Goal: Task Accomplishment & Management: Use online tool/utility

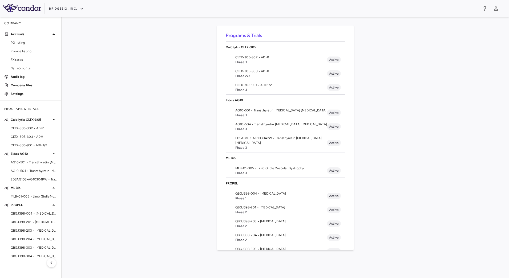
click at [258, 114] on span "Phase 3" at bounding box center [281, 115] width 92 height 5
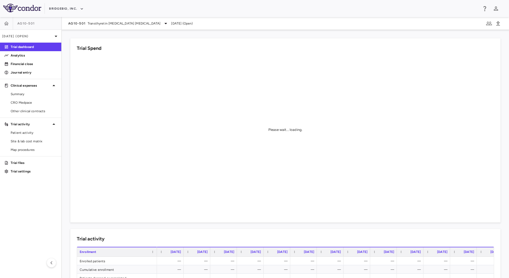
drag, startPoint x: 27, startPoint y: 104, endPoint x: 102, endPoint y: 84, distance: 76.7
click at [27, 104] on span "CRO Medpace" at bounding box center [34, 102] width 46 height 5
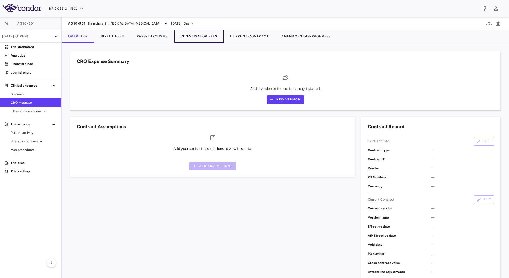
click at [200, 35] on button "Investigator Fees" at bounding box center [199, 36] width 50 height 13
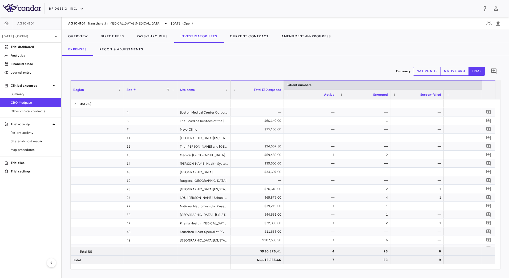
click at [394, 39] on div at bounding box center [423, 36] width 172 height 13
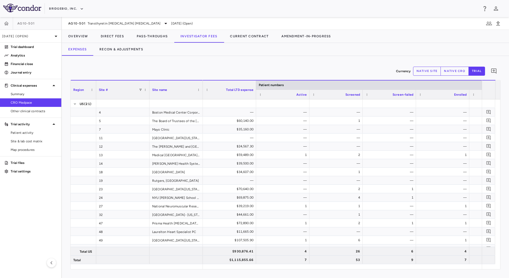
drag, startPoint x: 123, startPoint y: 95, endPoint x: 95, endPoint y: 96, distance: 27.7
click at [95, 96] on div at bounding box center [96, 90] width 2 height 19
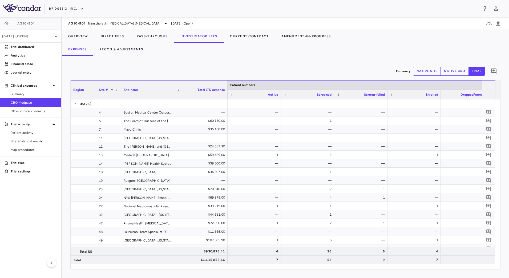
drag, startPoint x: 149, startPoint y: 97, endPoint x: 120, endPoint y: 95, distance: 28.6
click at [120, 95] on div at bounding box center [121, 90] width 2 height 19
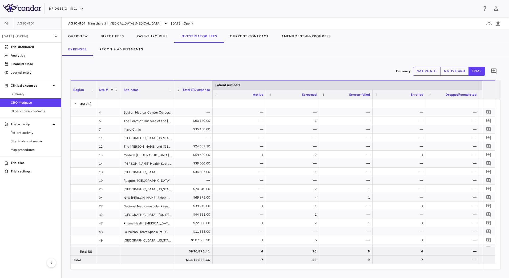
drag, startPoint x: 227, startPoint y: 98, endPoint x: 212, endPoint y: 97, distance: 15.0
click at [212, 97] on div at bounding box center [212, 90] width 2 height 19
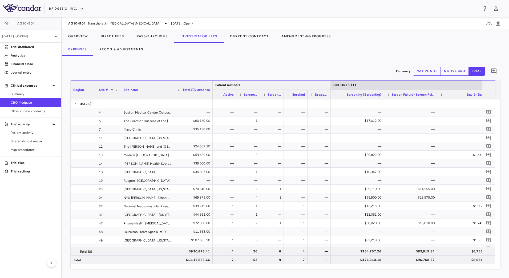
drag, startPoint x: 479, startPoint y: 87, endPoint x: 330, endPoint y: 86, distance: 148.2
click at [330, 86] on div at bounding box center [330, 85] width 2 height 9
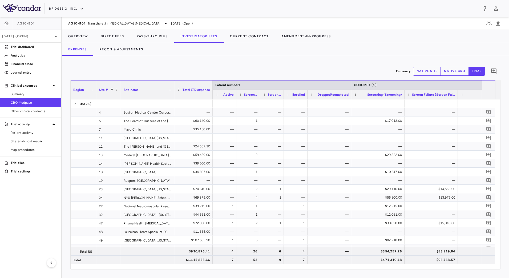
drag, startPoint x: 330, startPoint y: 95, endPoint x: 351, endPoint y: 98, distance: 20.7
click at [351, 98] on div at bounding box center [351, 94] width 2 height 9
click at [282, 97] on div "Screen-failed" at bounding box center [272, 95] width 24 height 10
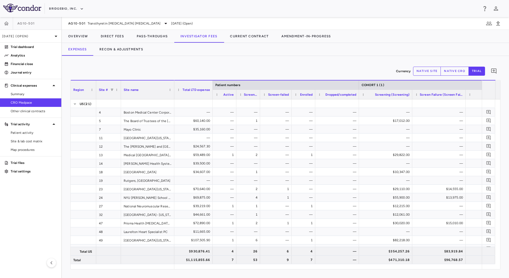
drag, startPoint x: 283, startPoint y: 97, endPoint x: 291, endPoint y: 98, distance: 7.7
click at [291, 98] on div at bounding box center [291, 94] width 2 height 9
drag, startPoint x: 259, startPoint y: 97, endPoint x: 263, endPoint y: 98, distance: 3.5
click at [263, 98] on div at bounding box center [263, 94] width 2 height 9
drag, startPoint x: 415, startPoint y: 97, endPoint x: 407, endPoint y: 97, distance: 8.3
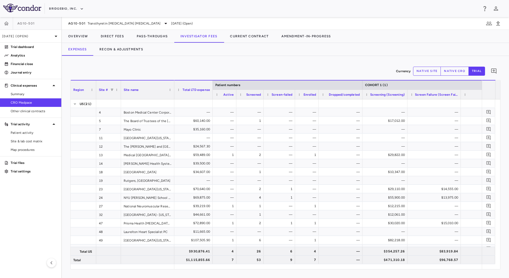
click at [407, 97] on div at bounding box center [407, 94] width 2 height 9
click at [422, 72] on button "native site" at bounding box center [427, 71] width 28 height 9
type button "site"
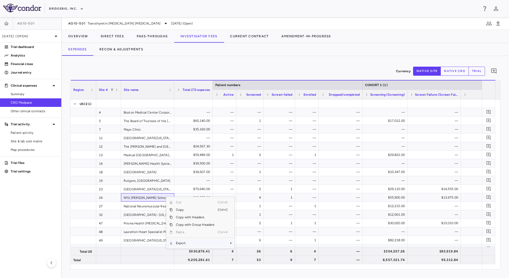
click at [196, 240] on span "Export" at bounding box center [195, 242] width 45 height 7
click at [240, 245] on span "CSV Export" at bounding box center [252, 244] width 25 height 7
click at [208, 61] on div "Currency native site native cro trial 0 Press ENTER to sort. Press ALT DOWN to …" at bounding box center [285, 167] width 447 height 222
click at [480, 70] on button "trial" at bounding box center [477, 71] width 17 height 9
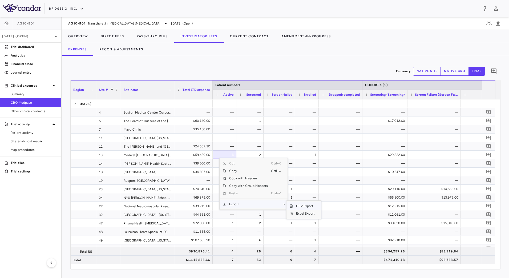
click at [304, 207] on span "CSV Export" at bounding box center [305, 205] width 25 height 7
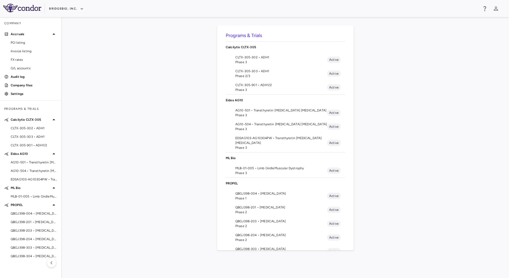
click at [270, 112] on span "AG10-501 • Transthyretin [MEDICAL_DATA] [MEDICAL_DATA]" at bounding box center [281, 110] width 92 height 5
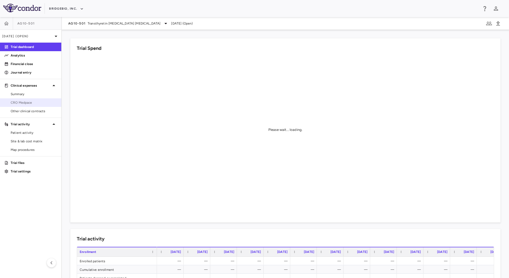
click at [24, 101] on span "CRO Medpace" at bounding box center [34, 102] width 46 height 5
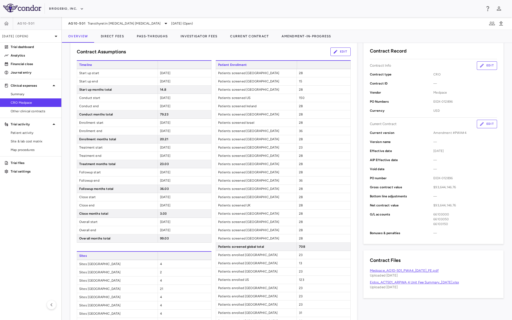
scroll to position [97, 0]
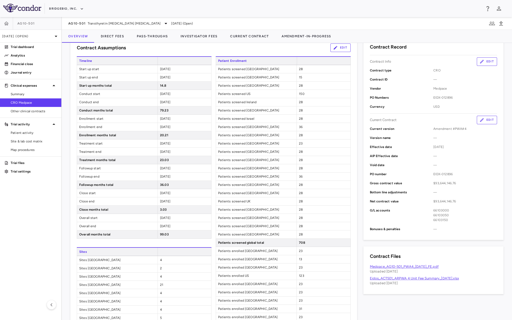
click at [394, 32] on div at bounding box center [424, 36] width 175 height 13
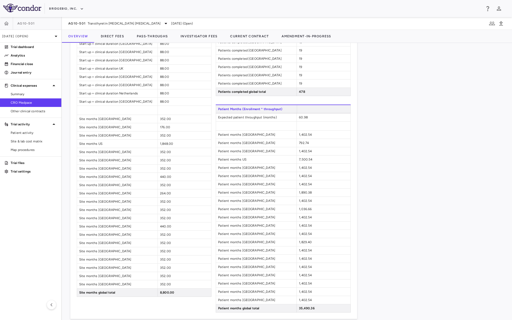
scroll to position [612, 0]
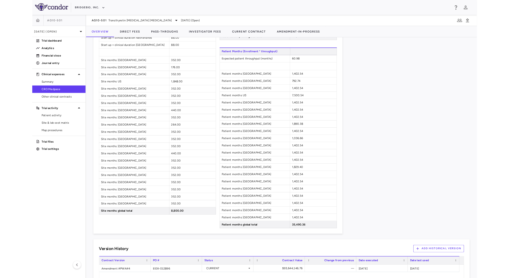
scroll to position [660, 0]
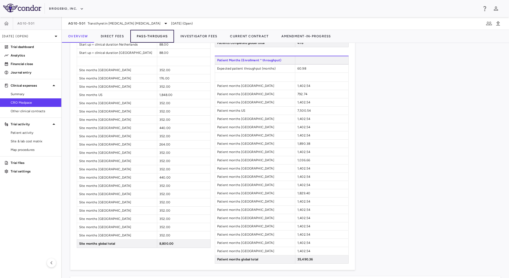
click at [155, 34] on button "Pass-Throughs" at bounding box center [152, 36] width 44 height 13
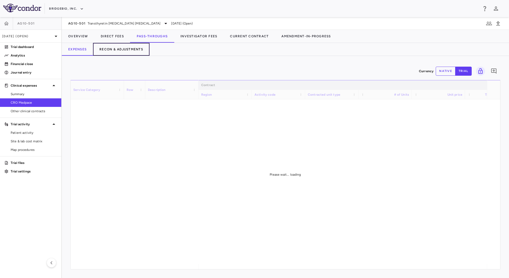
click at [108, 50] on button "Recon & Adjustments" at bounding box center [121, 49] width 57 height 13
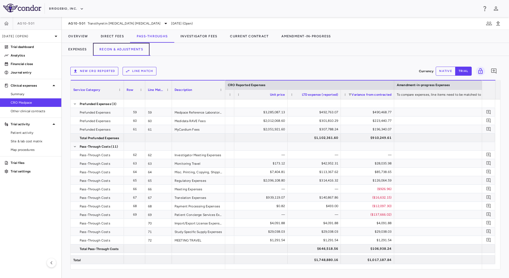
scroll to position [0, 669]
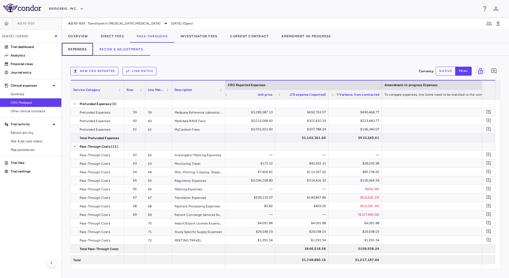
click at [88, 48] on button "Expenses" at bounding box center [77, 49] width 31 height 13
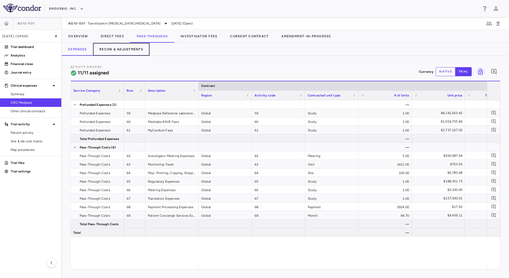
click at [135, 53] on button "Recon & Adjustments" at bounding box center [121, 49] width 57 height 13
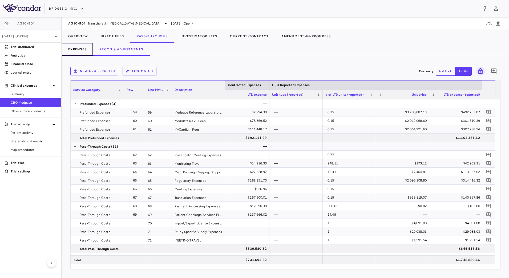
click at [93, 49] on button "Expenses" at bounding box center [77, 49] width 31 height 13
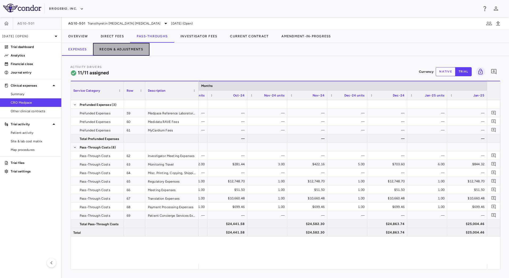
click at [123, 50] on button "Recon & Adjustments" at bounding box center [121, 49] width 57 height 13
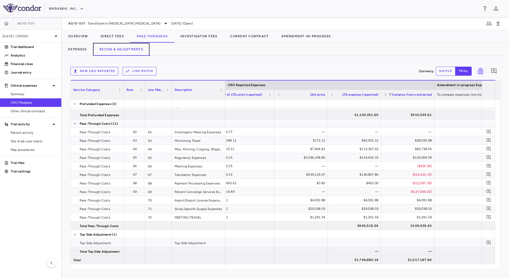
scroll to position [0, 620]
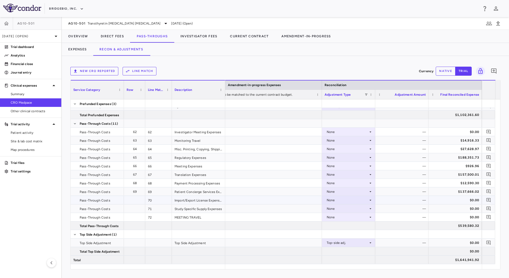
click at [368, 202] on div "None" at bounding box center [348, 200] width 42 height 9
click at [365, 217] on li "CRO Reported" at bounding box center [348, 219] width 53 height 8
click at [366, 207] on div "None" at bounding box center [348, 208] width 42 height 9
click at [359, 225] on li "CRO Reported" at bounding box center [348, 227] width 53 height 8
click at [367, 217] on div "None" at bounding box center [348, 217] width 42 height 9
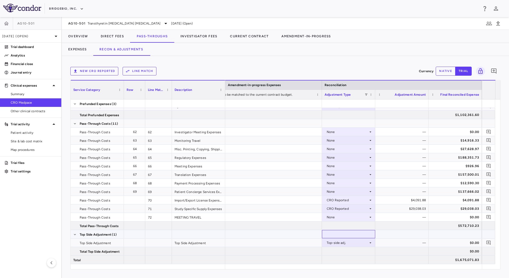
click at [352, 234] on div at bounding box center [348, 234] width 53 height 8
click at [365, 219] on div "None" at bounding box center [348, 217] width 42 height 9
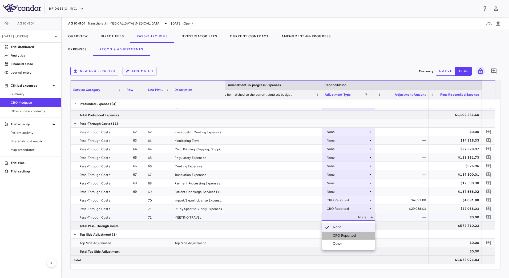
click at [356, 233] on li "CRO Reported" at bounding box center [348, 236] width 53 height 8
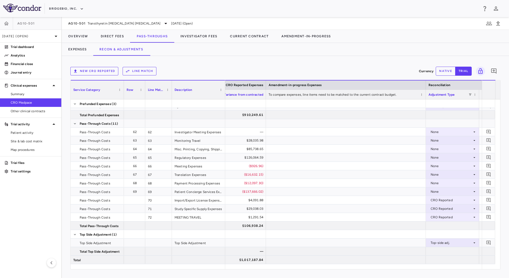
scroll to position [0, 691]
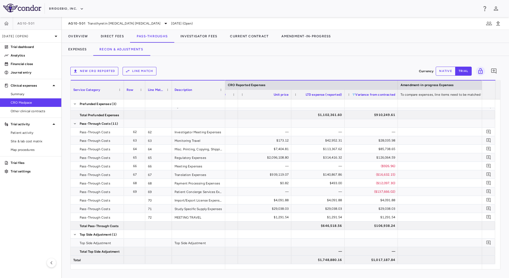
click at [353, 95] on span at bounding box center [353, 94] width 3 height 3
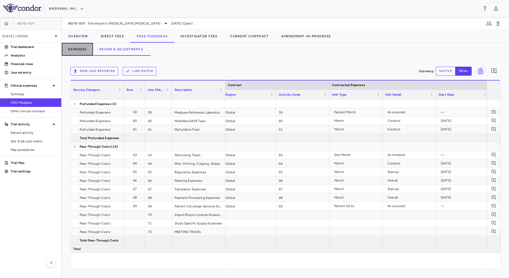
click at [78, 53] on button "Expenses" at bounding box center [77, 49] width 31 height 13
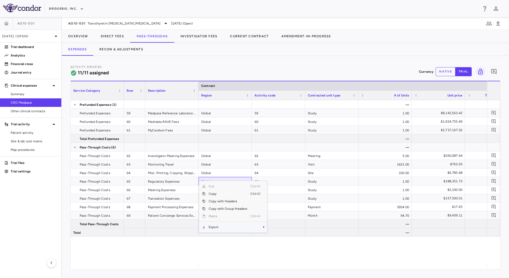
click at [220, 225] on span "Export" at bounding box center [228, 226] width 45 height 7
click at [280, 230] on span "CSV Export" at bounding box center [284, 228] width 25 height 7
click at [130, 48] on button "Recon & Adjustments" at bounding box center [121, 49] width 57 height 13
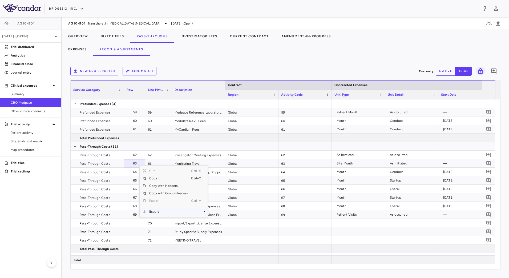
click at [169, 210] on span "Export" at bounding box center [168, 211] width 45 height 7
click at [230, 212] on span "CSV Export" at bounding box center [225, 213] width 25 height 7
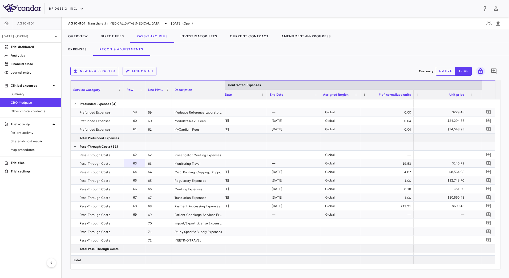
scroll to position [0, 365]
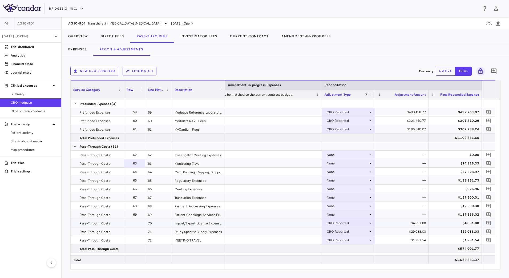
click at [365, 222] on div "CRO Reported" at bounding box center [348, 223] width 42 height 9
click at [364, 235] on li "None" at bounding box center [348, 233] width 53 height 8
click at [367, 232] on div "CRO Reported" at bounding box center [348, 231] width 42 height 9
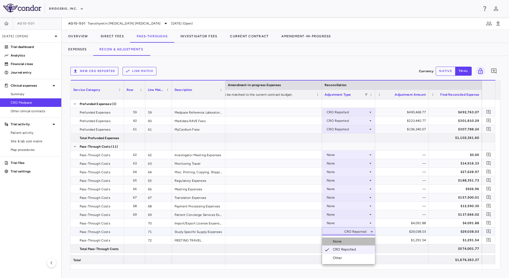
click at [359, 242] on li "None" at bounding box center [348, 242] width 53 height 8
click at [364, 241] on div "CRO Reported" at bounding box center [348, 240] width 42 height 9
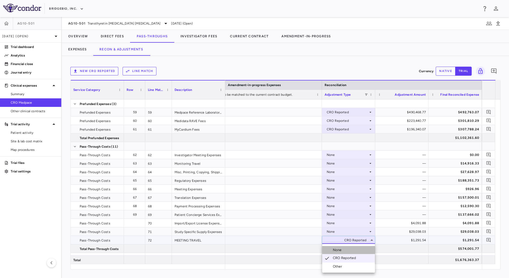
click at [361, 247] on li "None" at bounding box center [348, 250] width 53 height 8
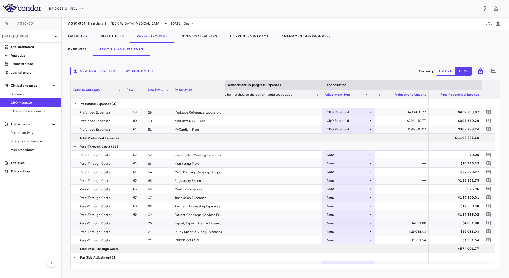
scroll to position [23, 0]
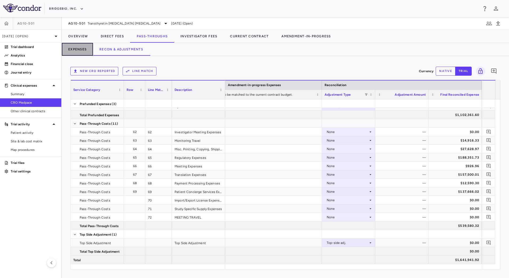
click at [82, 49] on button "Expenses" at bounding box center [77, 49] width 31 height 13
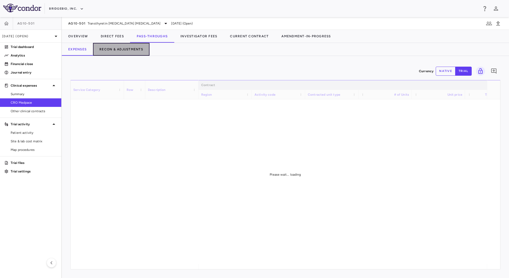
click at [114, 48] on button "Recon & Adjustments" at bounding box center [121, 49] width 57 height 13
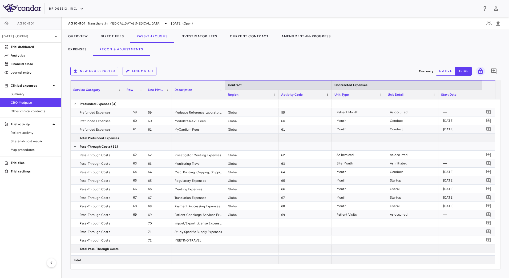
drag, startPoint x: 278, startPoint y: 269, endPoint x: 429, endPoint y: 267, distance: 150.9
click at [429, 267] on div "Service Category Drag here to set column labels Service Category Row 0" at bounding box center [285, 175] width 430 height 190
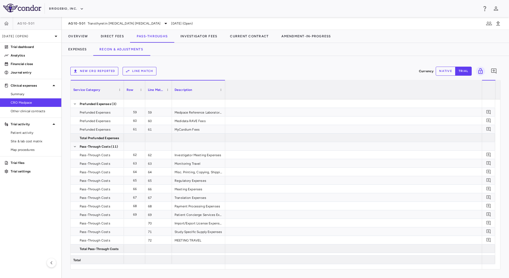
scroll to position [0, 850]
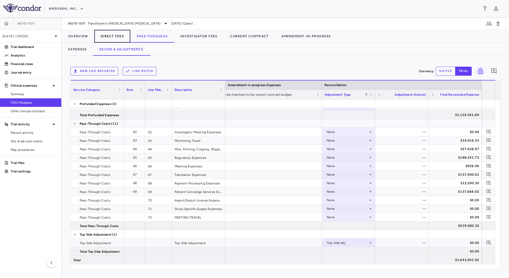
click at [119, 37] on button "Direct Fees" at bounding box center [112, 36] width 36 height 13
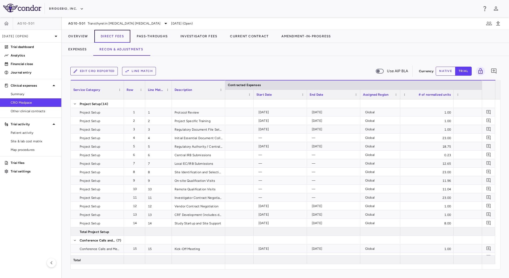
scroll to position [0, 267]
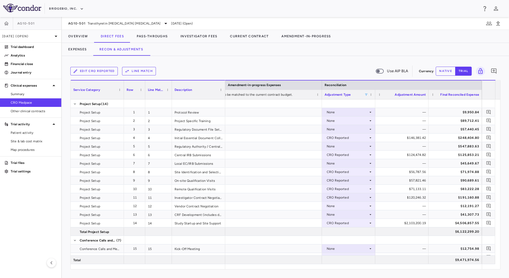
click at [368, 96] on span at bounding box center [366, 94] width 3 height 3
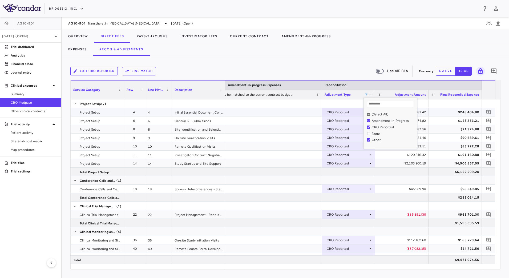
click at [194, 111] on div "Initial Essential Document Collection" at bounding box center [198, 112] width 53 height 8
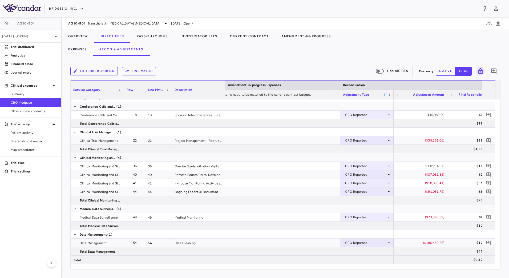
scroll to position [0, 812]
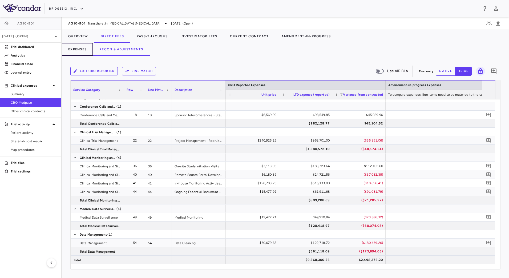
drag, startPoint x: 86, startPoint y: 50, endPoint x: 103, endPoint y: 55, distance: 17.5
click at [86, 50] on button "Expenses" at bounding box center [77, 49] width 31 height 13
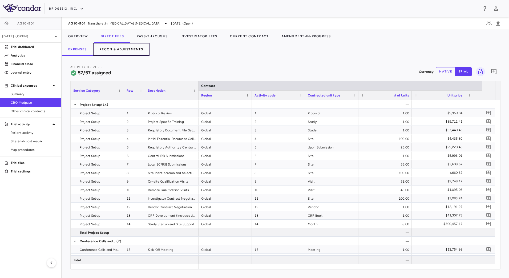
click at [121, 49] on button "Recon & Adjustments" at bounding box center [121, 49] width 57 height 13
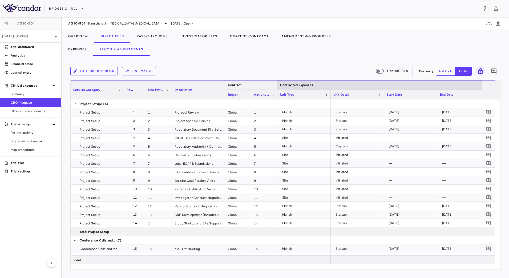
drag, startPoint x: 331, startPoint y: 82, endPoint x: 276, endPoint y: 83, distance: 54.1
click at [276, 83] on div at bounding box center [277, 85] width 2 height 9
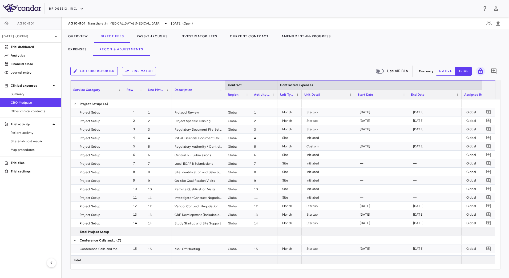
drag, startPoint x: 330, startPoint y: 92, endPoint x: 301, endPoint y: 90, distance: 29.1
click at [301, 90] on div at bounding box center [301, 94] width 2 height 9
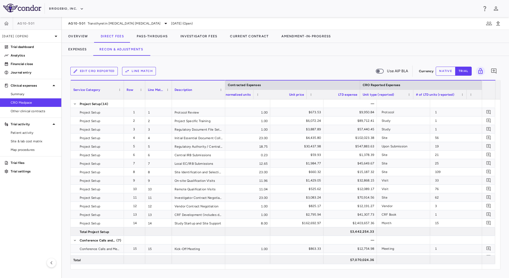
scroll to position [0, 315]
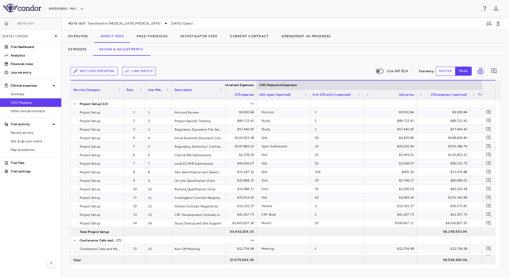
drag, startPoint x: 292, startPoint y: 85, endPoint x: 248, endPoint y: 85, distance: 44.0
click at [255, 85] on div at bounding box center [256, 85] width 2 height 9
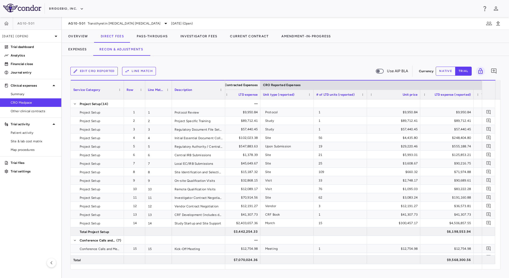
drag, startPoint x: 334, startPoint y: 85, endPoint x: 251, endPoint y: 87, distance: 82.9
click at [259, 86] on div at bounding box center [260, 85] width 2 height 9
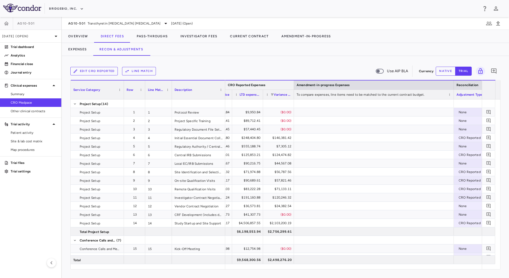
drag, startPoint x: 406, startPoint y: 84, endPoint x: 210, endPoint y: 96, distance: 196.3
click at [293, 86] on div at bounding box center [294, 85] width 2 height 9
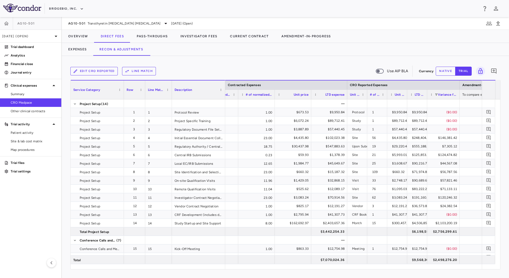
drag, startPoint x: 447, startPoint y: 97, endPoint x: 459, endPoint y: 101, distance: 12.9
click at [459, 101] on div "Service Category Row Line Match" at bounding box center [286, 174] width 430 height 189
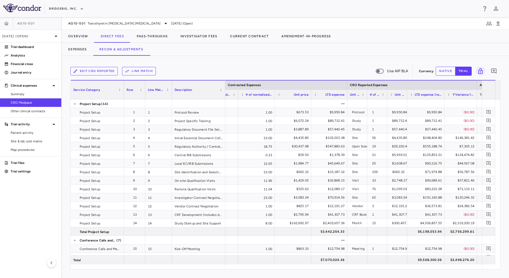
drag, startPoint x: 426, startPoint y: 97, endPoint x: 444, endPoint y: 98, distance: 17.4
click at [444, 98] on div at bounding box center [444, 94] width 2 height 9
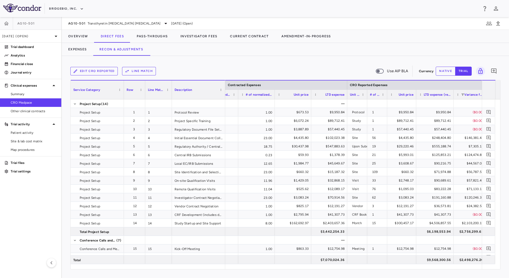
drag, startPoint x: 407, startPoint y: 98, endPoint x: 416, endPoint y: 98, distance: 9.1
click at [416, 98] on div at bounding box center [416, 94] width 2 height 9
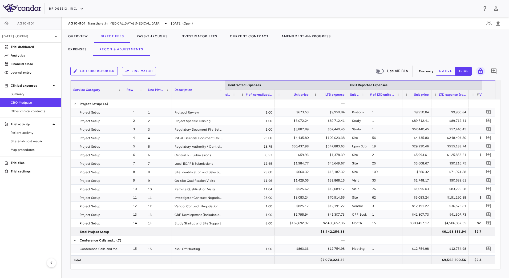
drag, startPoint x: 386, startPoint y: 98, endPoint x: 401, endPoint y: 100, distance: 15.3
click at [401, 100] on div "Service Category Row Line Match" at bounding box center [286, 174] width 430 height 189
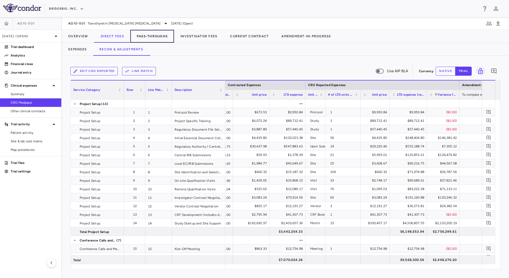
click at [161, 36] on button "Pass-Throughs" at bounding box center [152, 36] width 44 height 13
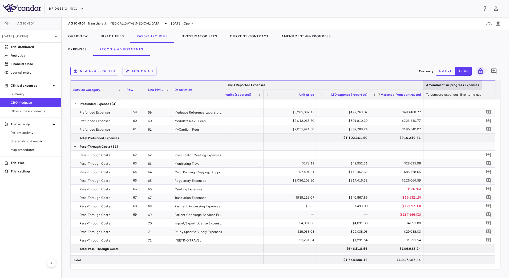
drag, startPoint x: 423, startPoint y: 83, endPoint x: 208, endPoint y: 90, distance: 214.7
click at [422, 83] on div at bounding box center [423, 85] width 2 height 9
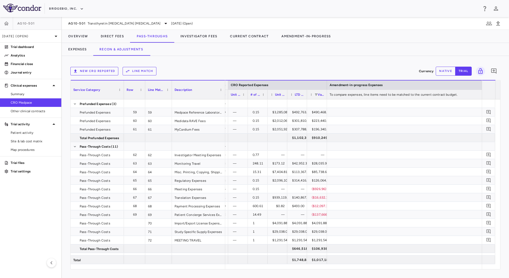
drag, startPoint x: 374, startPoint y: 85, endPoint x: 203, endPoint y: 100, distance: 172.1
click at [207, 98] on div "Service Category Row Line Match" at bounding box center [286, 89] width 430 height 19
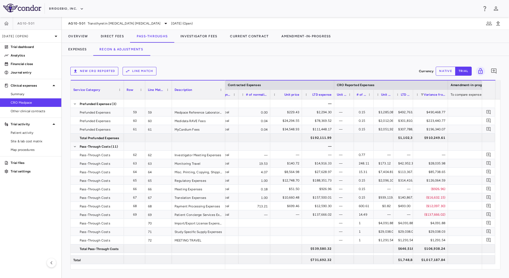
drag, startPoint x: 432, startPoint y: 94, endPoint x: 447, endPoint y: 96, distance: 15.1
click at [447, 96] on div at bounding box center [448, 94] width 2 height 9
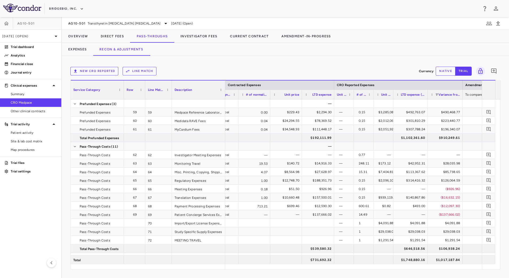
drag, startPoint x: 412, startPoint y: 93, endPoint x: 427, endPoint y: 97, distance: 14.9
click at [427, 97] on div at bounding box center [428, 94] width 2 height 9
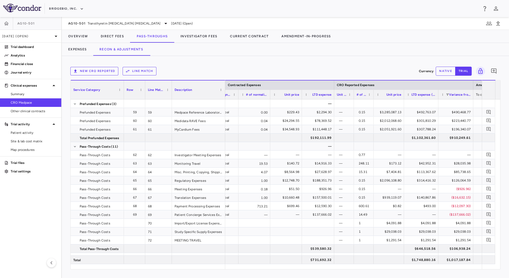
drag, startPoint x: 393, startPoint y: 91, endPoint x: 404, endPoint y: 94, distance: 11.1
click at [404, 94] on div at bounding box center [404, 94] width 2 height 9
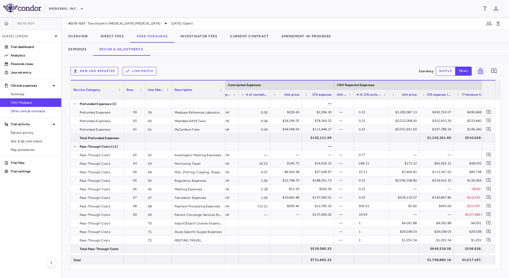
drag, startPoint x: 373, startPoint y: 92, endPoint x: 389, endPoint y: 95, distance: 15.7
click at [389, 95] on div at bounding box center [389, 94] width 2 height 9
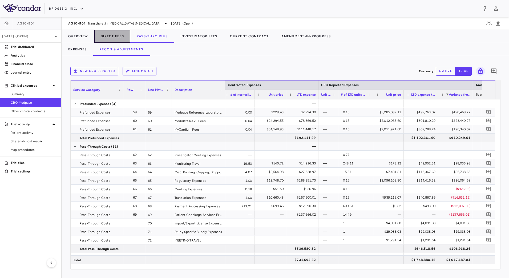
click at [108, 38] on button "Direct Fees" at bounding box center [112, 36] width 36 height 13
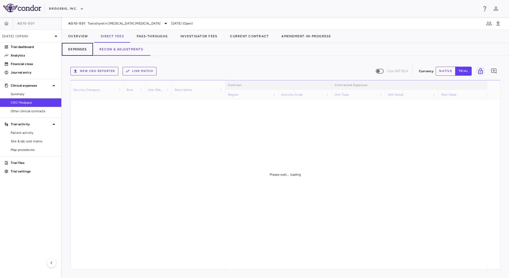
click at [82, 47] on button "Expenses" at bounding box center [77, 49] width 31 height 13
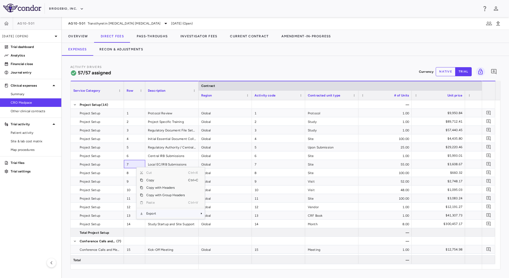
click at [161, 214] on span "Export" at bounding box center [165, 213] width 45 height 7
click at [219, 215] on span "CSV Export" at bounding box center [222, 215] width 25 height 7
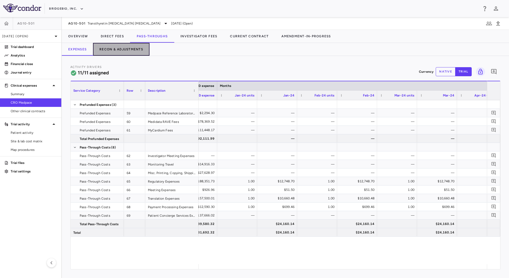
click at [122, 48] on button "Recon & Adjustments" at bounding box center [121, 49] width 57 height 13
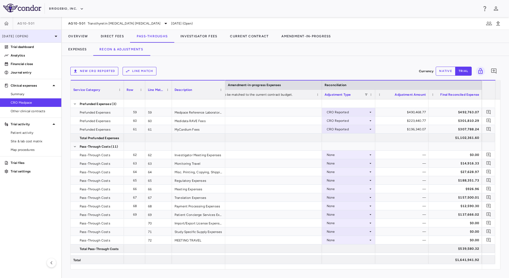
click at [48, 36] on p "[DATE] (Open)" at bounding box center [27, 36] width 51 height 5
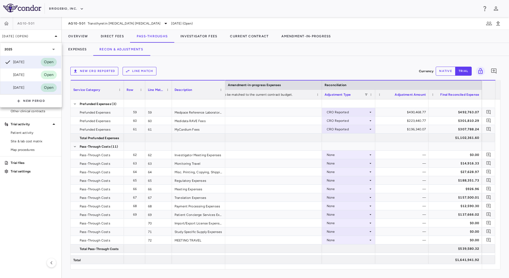
click at [24, 86] on div "[DATE]" at bounding box center [15, 88] width 20 height 6
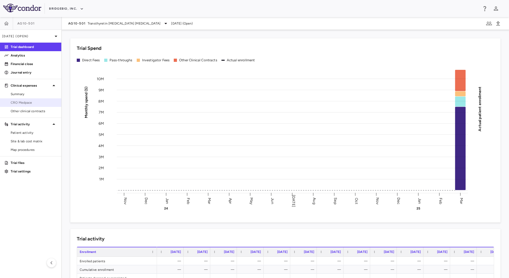
click at [23, 103] on span "CRO Medpace" at bounding box center [34, 102] width 46 height 5
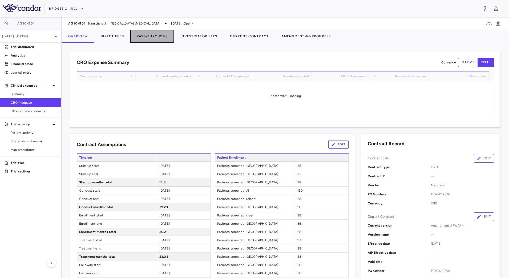
click at [144, 38] on button "Pass-Throughs" at bounding box center [152, 36] width 44 height 13
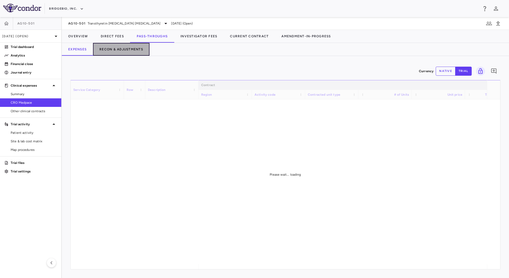
click at [123, 50] on button "Recon & Adjustments" at bounding box center [121, 49] width 57 height 13
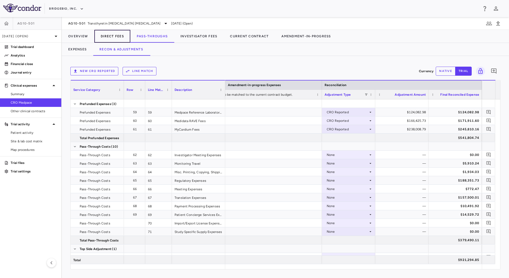
click at [116, 37] on button "Direct Fees" at bounding box center [112, 36] width 36 height 13
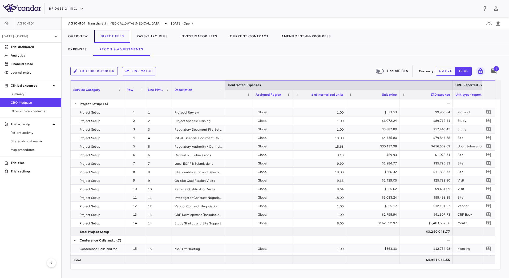
scroll to position [0, 642]
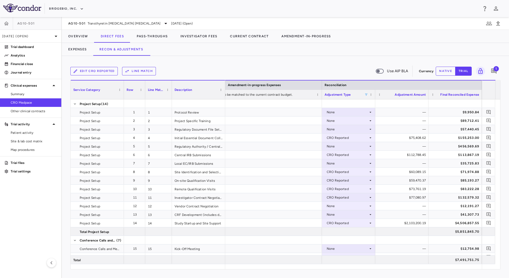
click at [366, 94] on span at bounding box center [366, 94] width 3 height 3
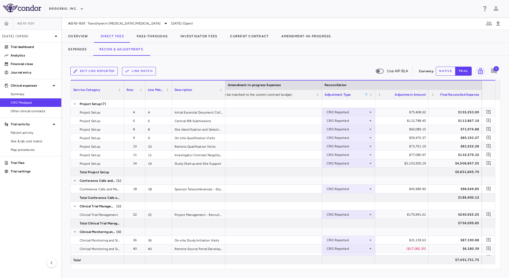
click at [352, 58] on div "Edit CRO reported Line Match Use AIP BLA Currency native trial 1 Press ENTER to…" at bounding box center [285, 167] width 447 height 222
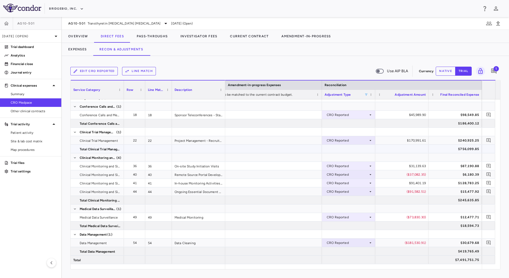
scroll to position [0, 0]
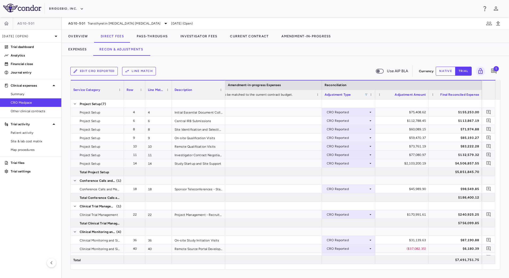
click at [181, 157] on div "Investigator Contract Negotiation" at bounding box center [198, 155] width 53 height 8
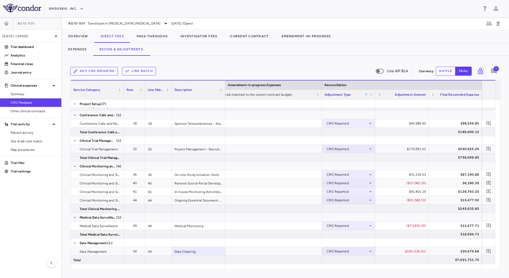
scroll to position [74, 0]
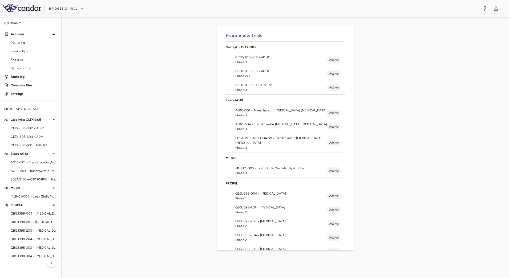
click at [279, 110] on span "AG10-501 • Transthyretin [MEDICAL_DATA] [MEDICAL_DATA]" at bounding box center [281, 110] width 92 height 5
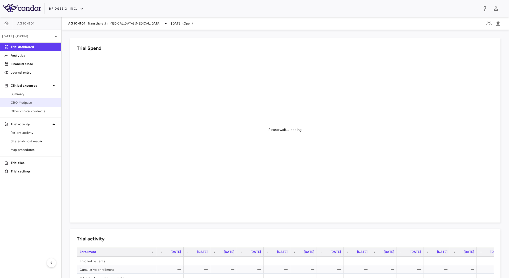
click at [37, 101] on span "CRO Medpace" at bounding box center [34, 102] width 46 height 5
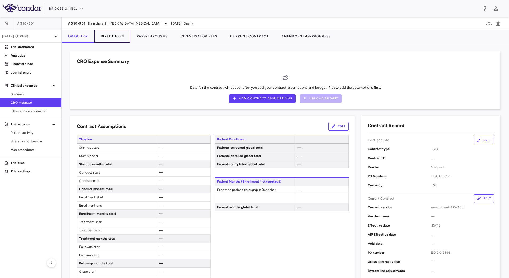
click at [111, 38] on button "Direct Fees" at bounding box center [112, 36] width 36 height 13
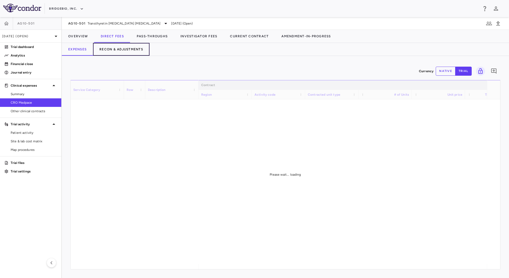
click at [119, 49] on button "Recon & Adjustments" at bounding box center [121, 49] width 57 height 13
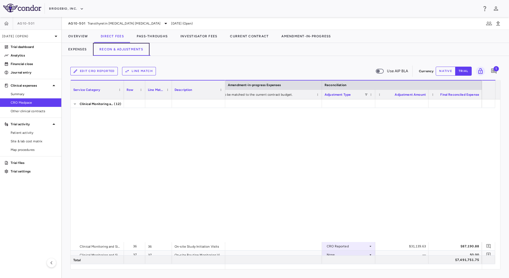
scroll to position [458, 0]
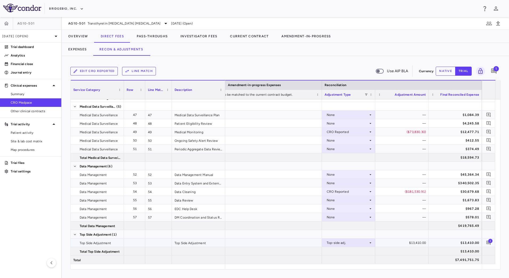
click at [490, 242] on span "1" at bounding box center [490, 241] width 4 height 4
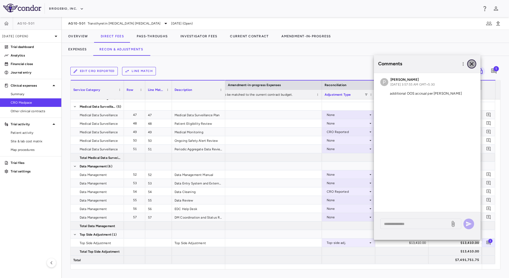
click at [473, 63] on icon "button" at bounding box center [472, 64] width 4 height 4
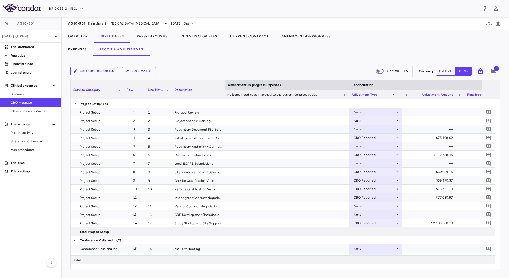
scroll to position [0, 0]
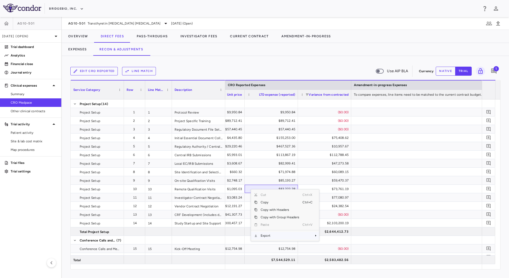
click at [287, 237] on span "Export" at bounding box center [280, 235] width 45 height 7
click at [332, 237] on span "CSV Export" at bounding box center [336, 237] width 25 height 7
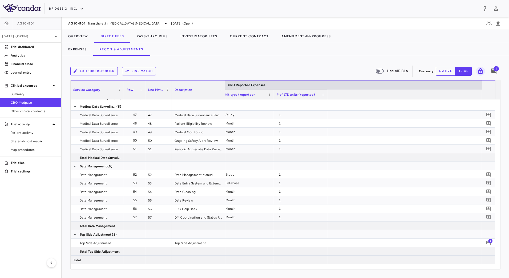
scroll to position [0, 263]
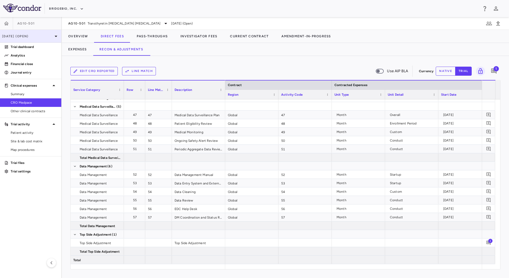
click at [51, 39] on div "[DATE] (Open)" at bounding box center [30, 36] width 61 height 13
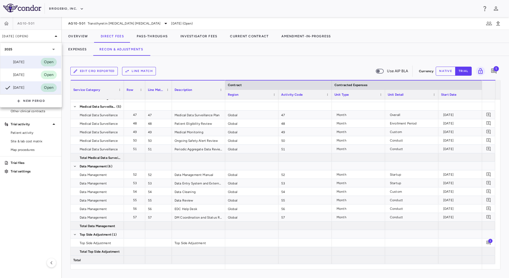
click at [29, 64] on div "Jun 2025 Open" at bounding box center [30, 62] width 61 height 13
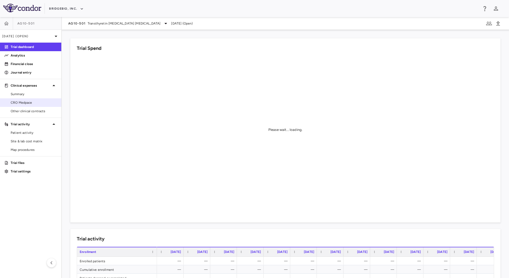
click at [36, 101] on span "CRO Medpace" at bounding box center [34, 102] width 46 height 5
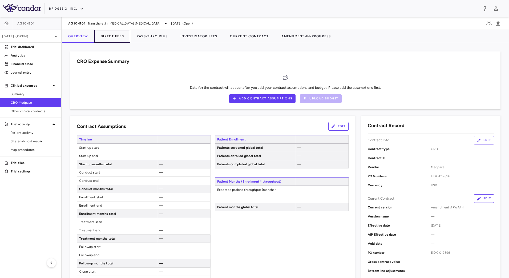
click at [118, 40] on button "Direct Fees" at bounding box center [112, 36] width 36 height 13
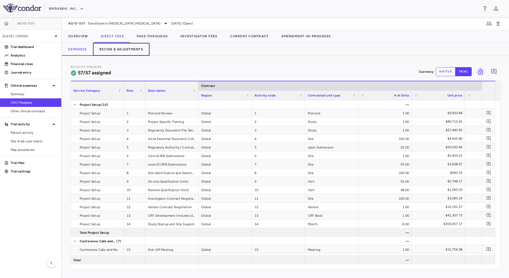
click at [114, 50] on button "Recon & Adjustments" at bounding box center [121, 49] width 57 height 13
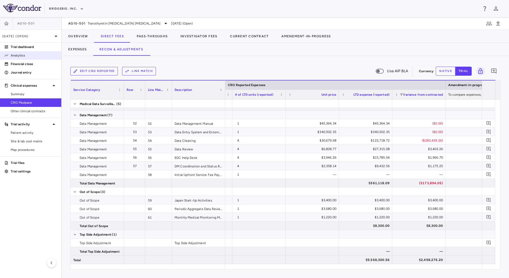
click at [31, 55] on p "Analytics" at bounding box center [34, 55] width 46 height 5
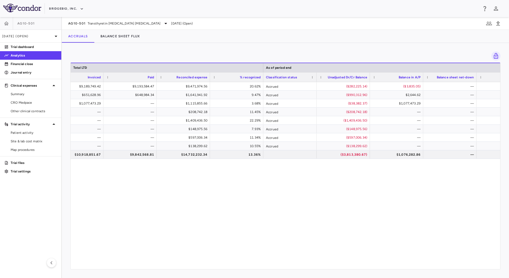
scroll to position [0, 411]
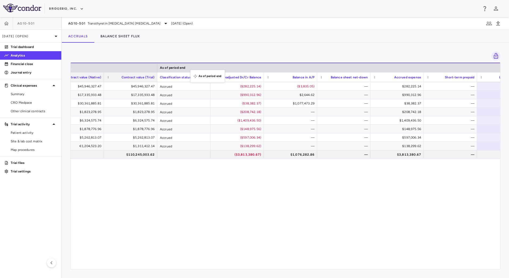
drag, startPoint x: 430, startPoint y: 66, endPoint x: 193, endPoint y: 73, distance: 237.4
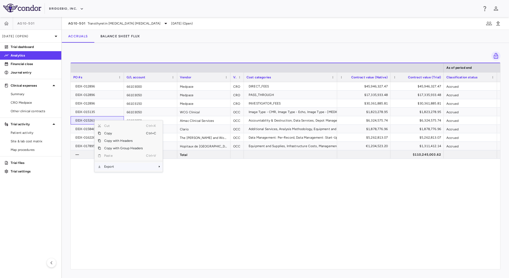
click at [123, 169] on span "Export" at bounding box center [123, 166] width 45 height 7
click at [175, 167] on span "CSV Export" at bounding box center [180, 168] width 25 height 7
